Goal: Information Seeking & Learning: Learn about a topic

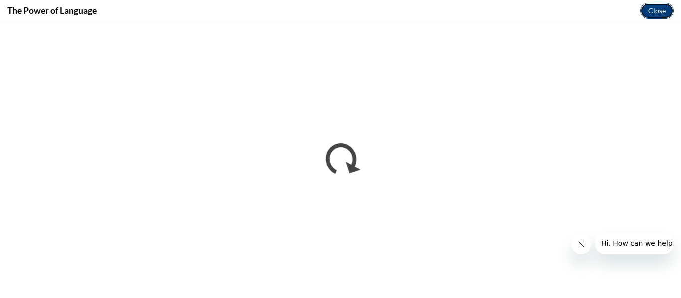
click at [655, 4] on button "Close" at bounding box center [656, 11] width 33 height 16
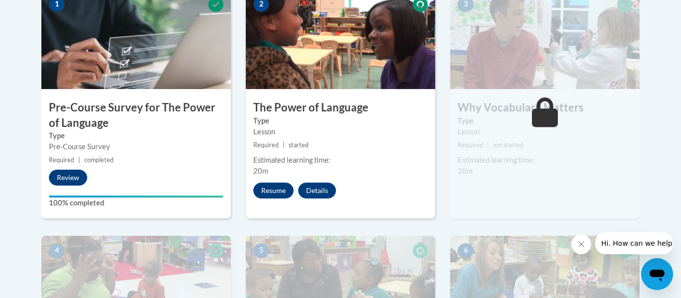
click at [581, 247] on icon "Close message from company" at bounding box center [581, 245] width 8 height 8
click at [269, 200] on div "2 The Power of Language Type Lesson Required | started Estimated learning time:…" at bounding box center [340, 104] width 189 height 229
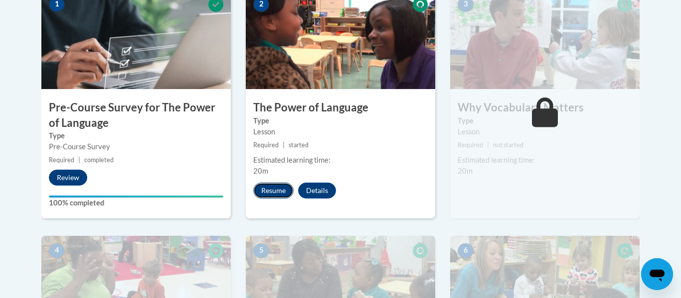
click at [277, 186] on button "Resume" at bounding box center [273, 191] width 40 height 16
